Goal: Book appointment/travel/reservation

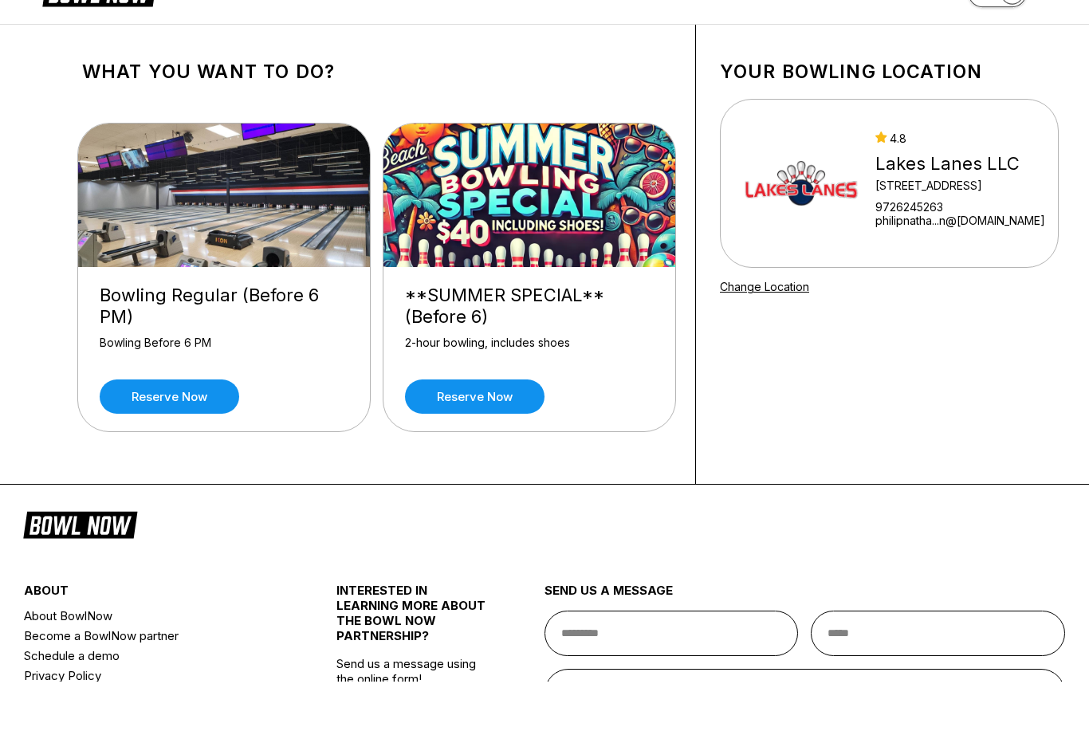
scroll to position [49, 0]
click at [497, 392] on link "Reserve now" at bounding box center [474, 396] width 139 height 34
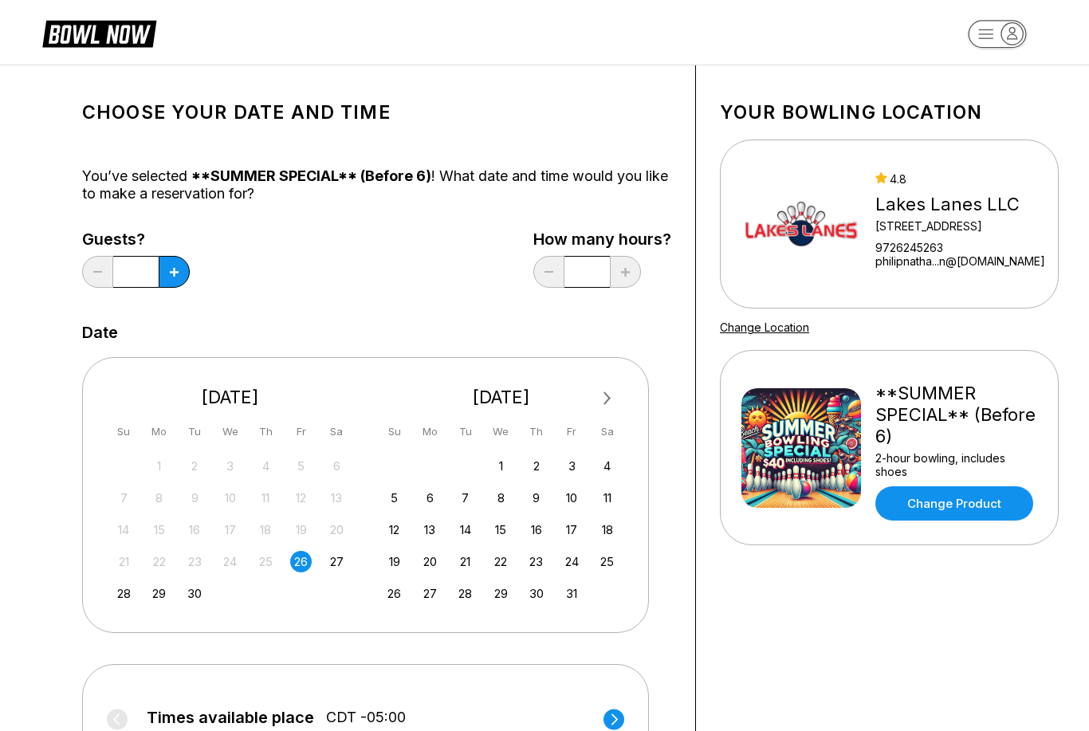
scroll to position [2, 0]
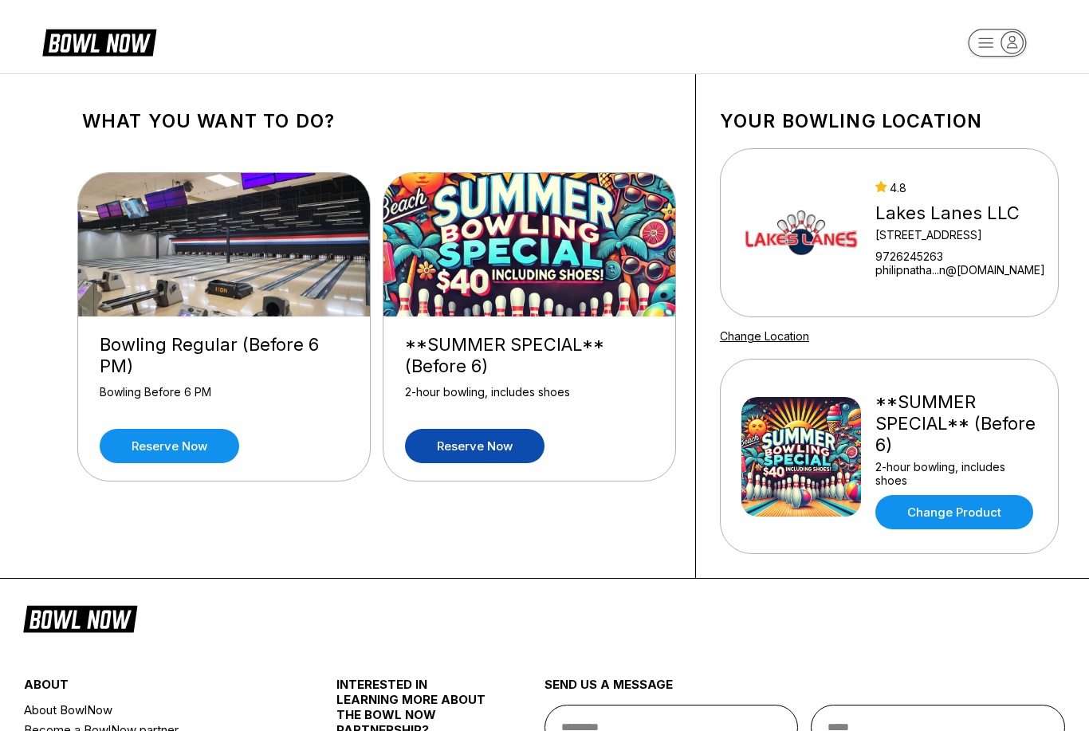
click at [184, 442] on link "Reserve now" at bounding box center [169, 446] width 139 height 34
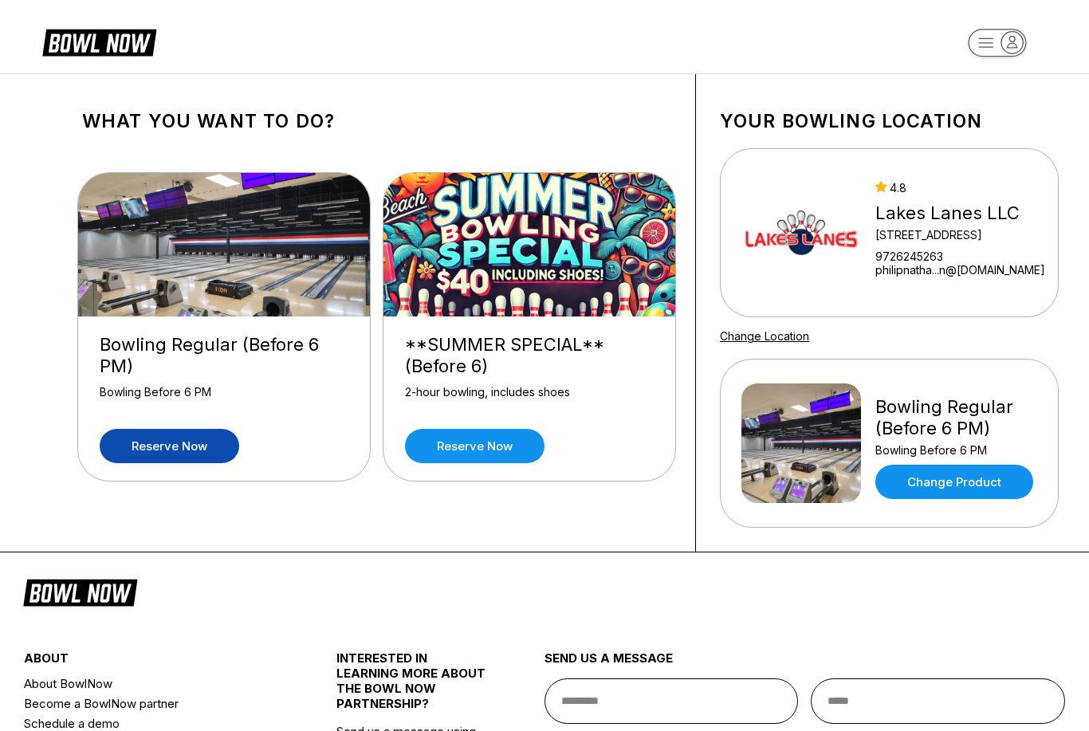
click at [940, 221] on div "Lakes Lanes LLC" at bounding box center [960, 213] width 170 height 22
click at [811, 235] on img at bounding box center [801, 233] width 120 height 120
